Goal: Task Accomplishment & Management: Use online tool/utility

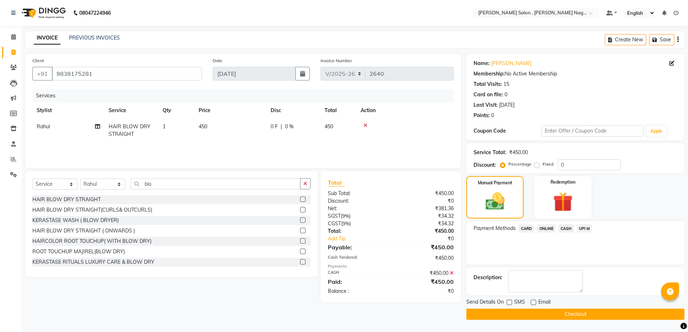
select select "4120"
select select "service"
select select "21728"
click at [553, 314] on button "Checkout" at bounding box center [575, 314] width 218 height 11
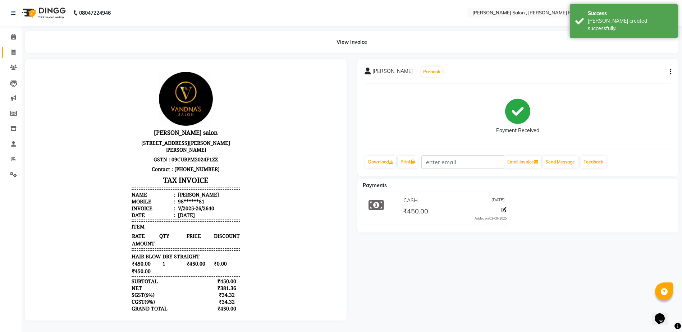
click at [6, 52] on link "Invoice" at bounding box center [10, 53] width 17 height 12
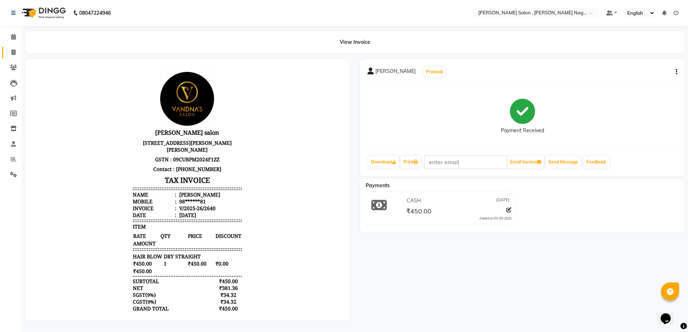
select select "service"
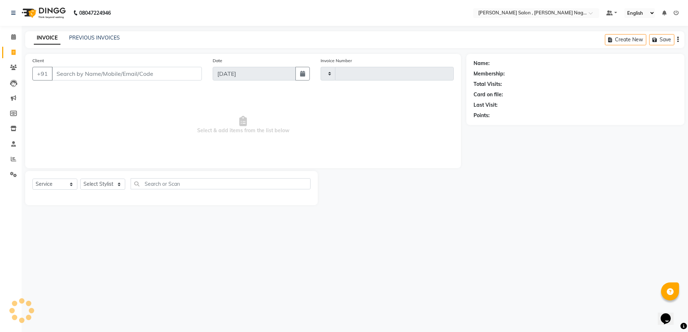
type input "2641"
select select "4120"
type input "9415129042"
click at [110, 187] on select "Select Stylist" at bounding box center [102, 184] width 45 height 11
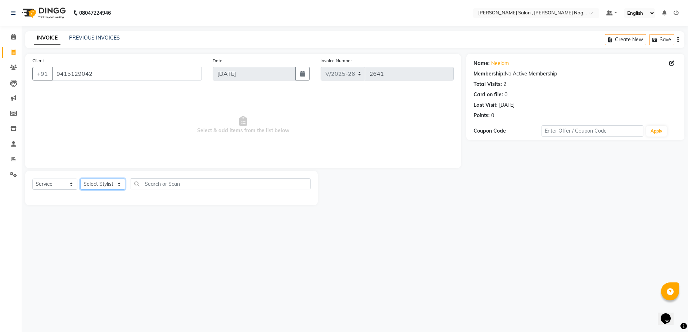
select select "21945"
click at [80, 179] on select "Select Stylist [PERSON_NAME] [PERSON_NAME] HARSH isha pal [PERSON_NAME] [PERSON…" at bounding box center [102, 184] width 45 height 11
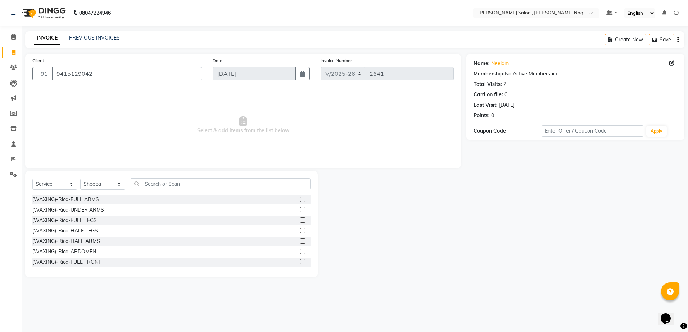
click at [145, 178] on div "Select Service Product Membership Package Voucher Prepaid Gift Card Select Styl…" at bounding box center [171, 224] width 292 height 106
click at [146, 180] on input "text" at bounding box center [221, 183] width 180 height 11
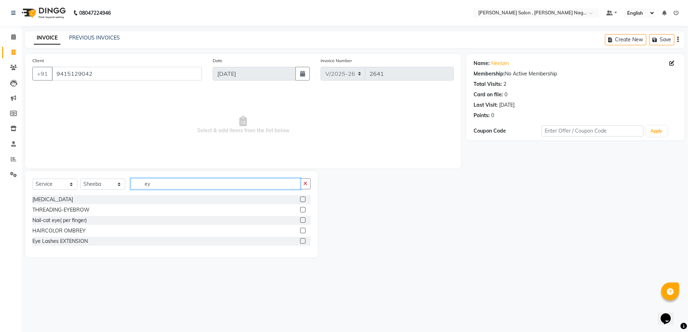
type input "ey"
click at [304, 210] on label at bounding box center [302, 209] width 5 height 5
click at [304, 210] on input "checkbox" at bounding box center [302, 210] width 5 height 5
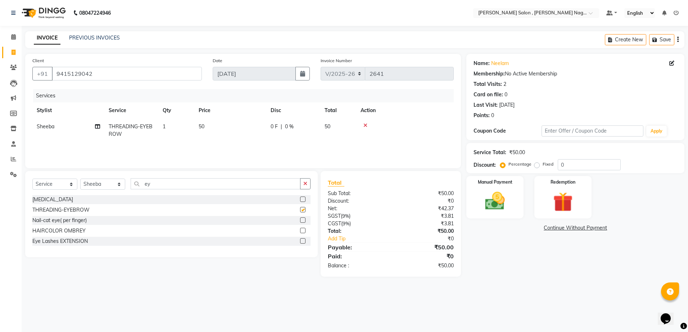
checkbox input "false"
click at [177, 184] on input "ey" at bounding box center [216, 183] width 170 height 11
type input "e"
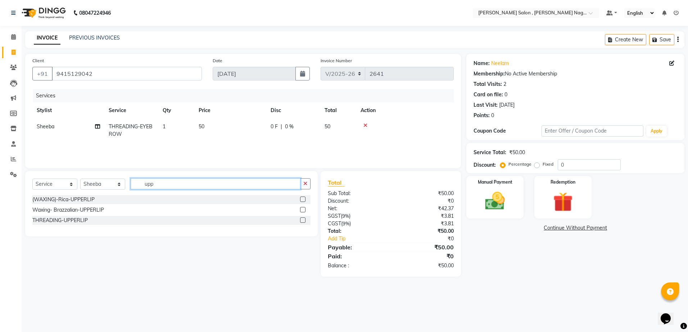
type input "upp"
click at [304, 220] on label at bounding box center [302, 220] width 5 height 5
click at [304, 220] on input "checkbox" at bounding box center [302, 220] width 5 height 5
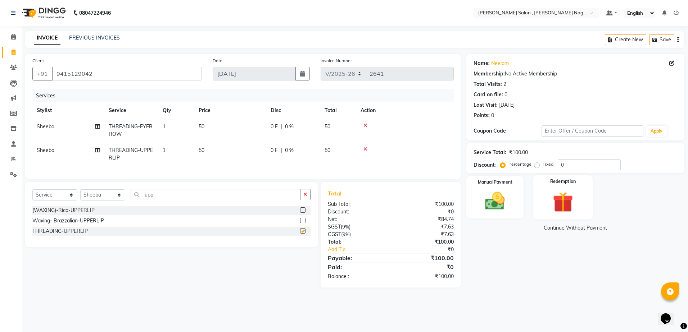
checkbox input "false"
click at [519, 210] on div "Manual Payment" at bounding box center [494, 198] width 59 height 44
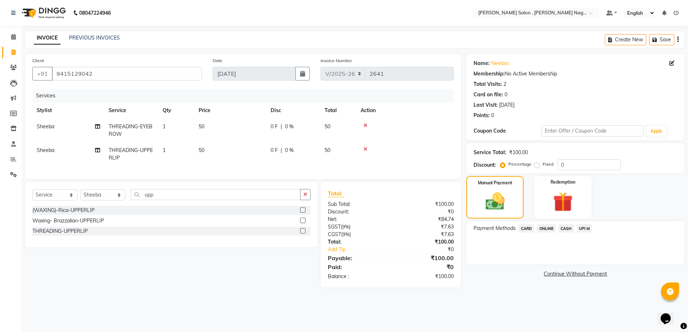
click at [558, 230] on div "CASH" at bounding box center [564, 229] width 18 height 10
click at [563, 232] on span "CASH" at bounding box center [565, 228] width 15 height 8
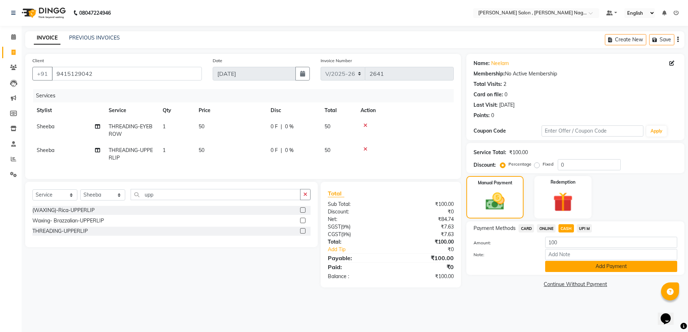
click at [565, 267] on button "Add Payment" at bounding box center [611, 266] width 132 height 11
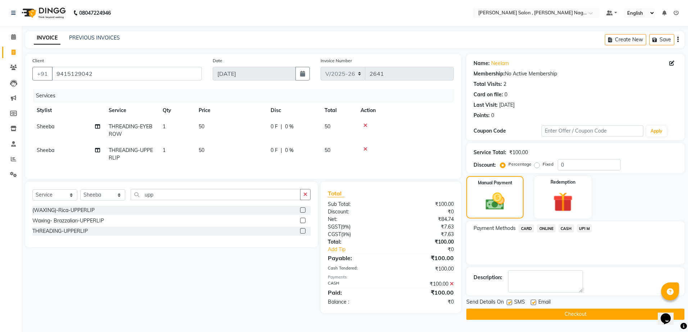
click at [511, 302] on label at bounding box center [508, 302] width 5 height 5
click at [511, 302] on input "checkbox" at bounding box center [508, 303] width 5 height 5
checkbox input "false"
click at [535, 301] on label at bounding box center [533, 302] width 5 height 5
click at [535, 301] on input "checkbox" at bounding box center [533, 303] width 5 height 5
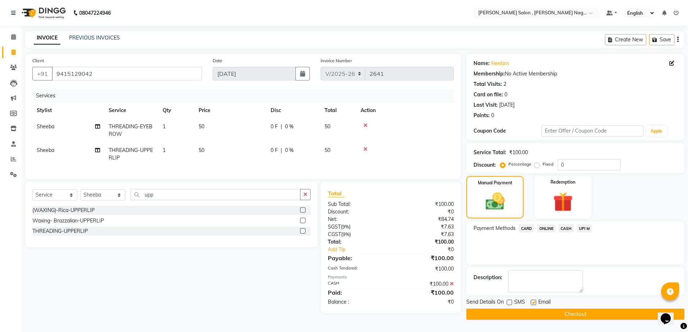
checkbox input "false"
click at [529, 309] on button "Checkout" at bounding box center [575, 314] width 218 height 11
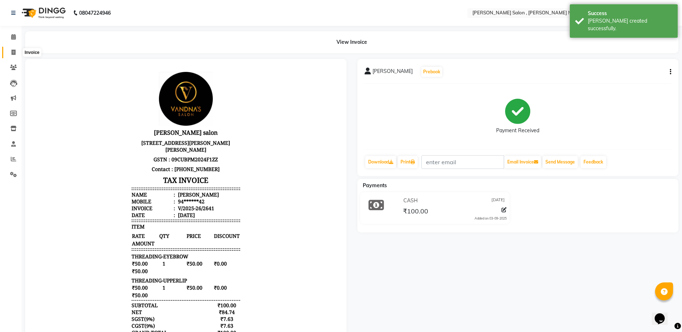
click at [10, 54] on span at bounding box center [13, 53] width 13 height 8
select select "service"
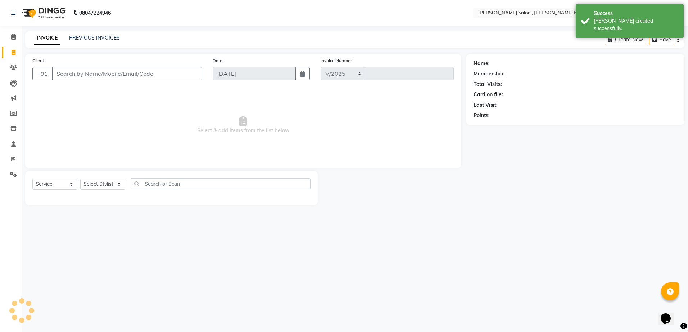
select select "4120"
type input "2642"
